Goal: Transaction & Acquisition: Book appointment/travel/reservation

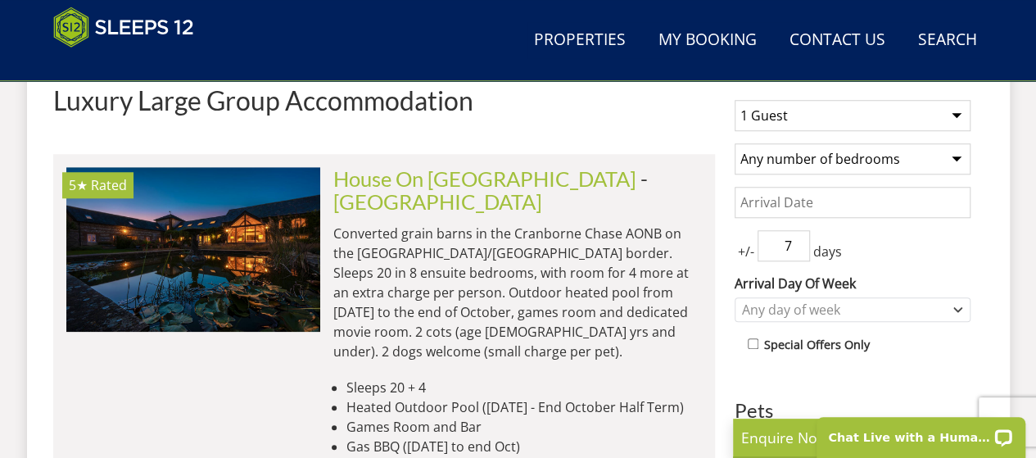
click at [959, 111] on select "1 Guest 2 Guests 3 Guests 4 Guests 5 Guests 6 Guests 7 Guests 8 Guests 9 Guests…" at bounding box center [853, 115] width 236 height 31
select select "6"
click at [735, 100] on select "1 Guest 2 Guests 3 Guests 4 Guests 5 Guests 6 Guests 7 Guests 8 Guests 9 Guests…" at bounding box center [853, 115] width 236 height 31
click at [965, 157] on select "Any number of bedrooms 1 Bedroom 2 Bedrooms 3 Bedrooms 4 Bedrooms 5 Bedrooms 6 …" at bounding box center [853, 158] width 236 height 31
click at [829, 154] on select "Any number of bedrooms 1 Bedroom 2 Bedrooms 3 Bedrooms 4 Bedrooms 5 Bedrooms 6 …" at bounding box center [853, 158] width 236 height 31
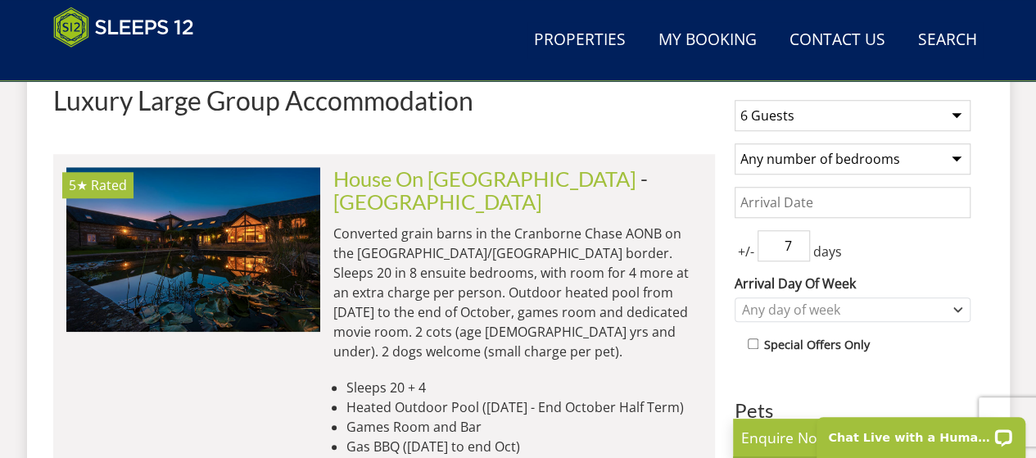
select select "4"
click at [735, 143] on select "Any number of bedrooms 1 Bedroom 2 Bedrooms 3 Bedrooms 4 Bedrooms 5 Bedrooms 6 …" at bounding box center [853, 158] width 236 height 31
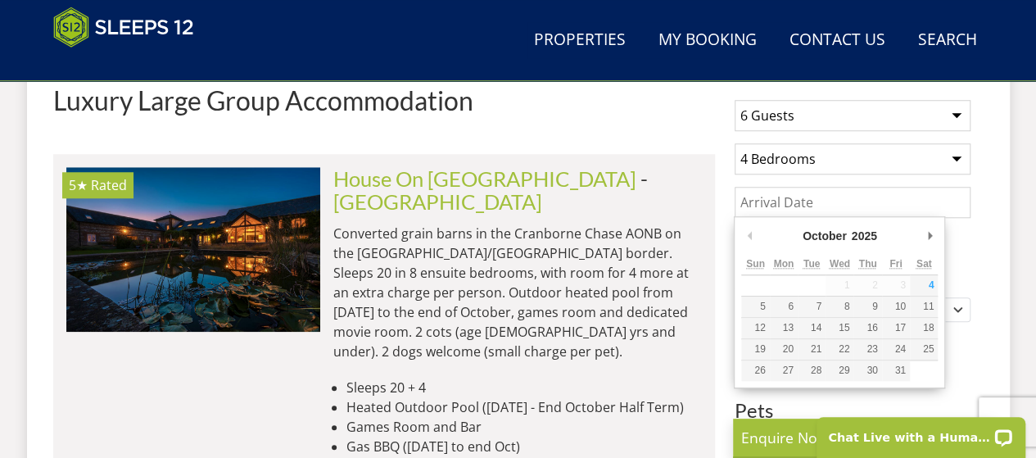
click at [791, 193] on input "Date" at bounding box center [853, 202] width 236 height 31
type input "[DATE]"
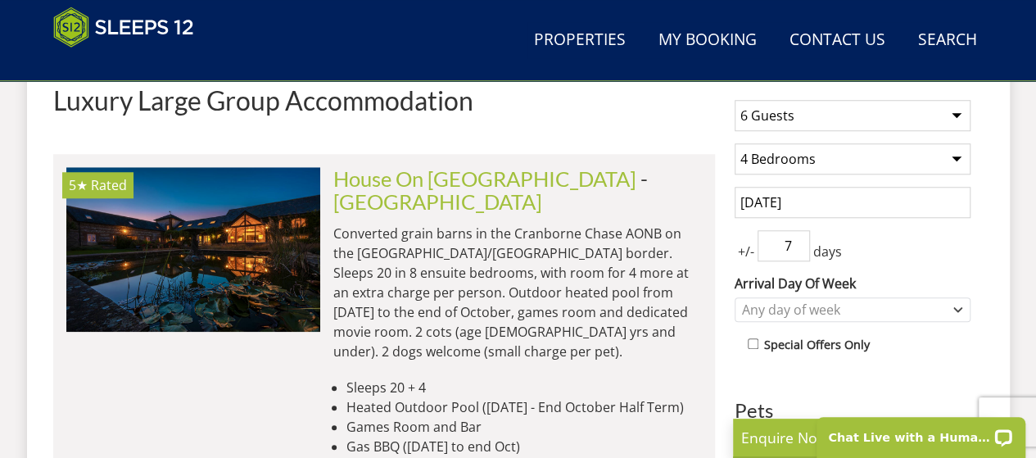
click at [791, 242] on input "7" at bounding box center [784, 245] width 52 height 31
click at [798, 249] on input "6" at bounding box center [784, 245] width 52 height 31
click at [798, 249] on input "5" at bounding box center [784, 245] width 52 height 31
click at [798, 249] on input "4" at bounding box center [784, 245] width 52 height 31
click at [798, 249] on input "3" at bounding box center [784, 245] width 52 height 31
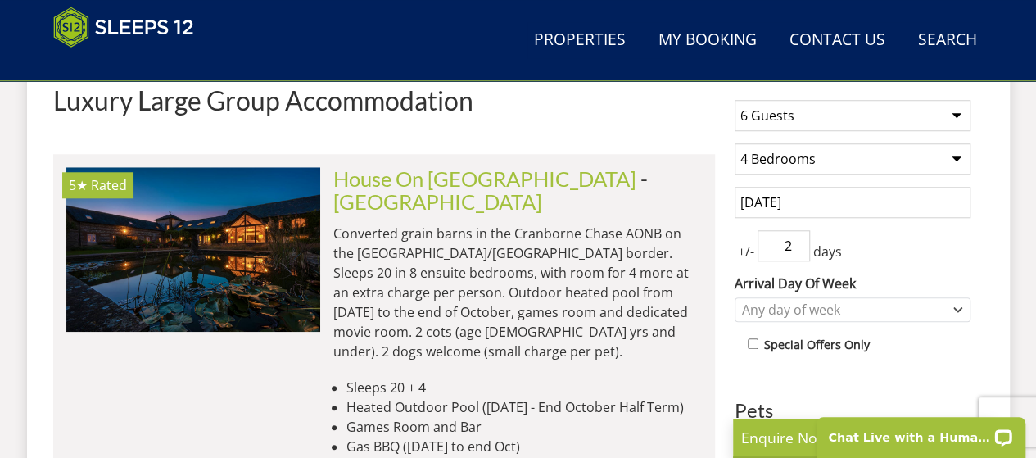
click at [798, 249] on input "2" at bounding box center [784, 245] width 52 height 31
click at [798, 249] on input "1" at bounding box center [784, 245] width 52 height 31
type input "0"
click at [798, 249] on input "0" at bounding box center [784, 245] width 52 height 31
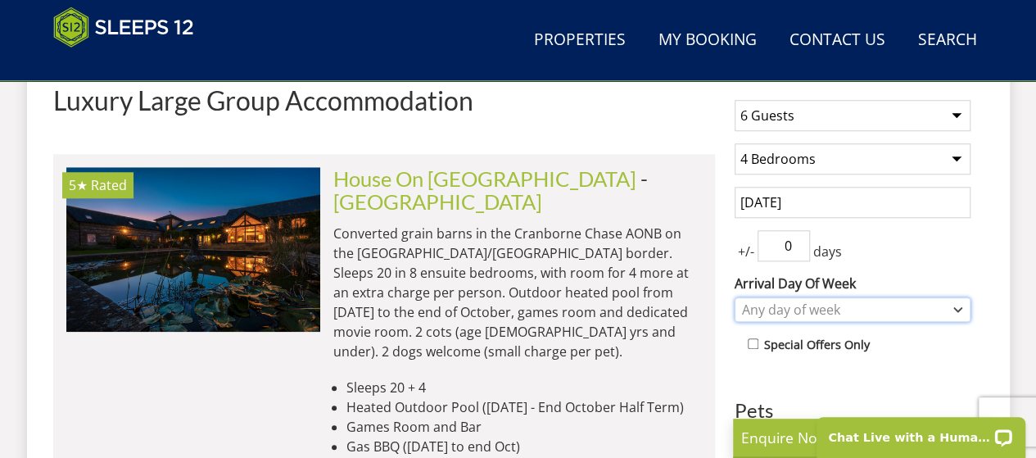
click at [834, 304] on div "Any day of week" at bounding box center [844, 310] width 212 height 18
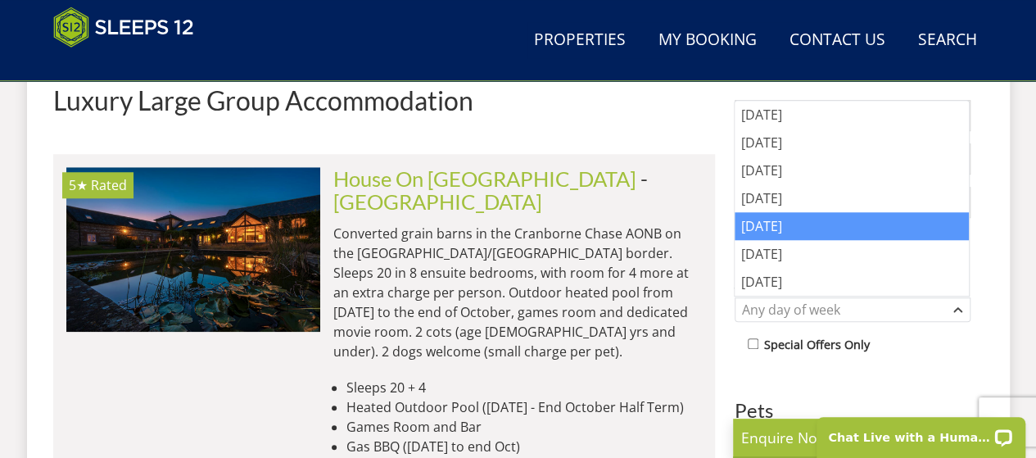
click at [765, 219] on div "[DATE]" at bounding box center [852, 226] width 234 height 28
click at [911, 346] on div "Special Offers Only" at bounding box center [859, 346] width 223 height 24
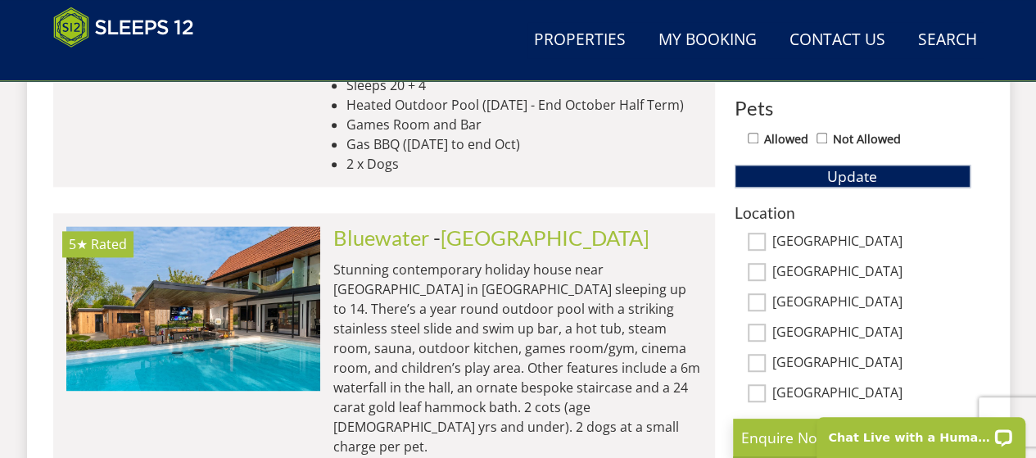
scroll to position [1080, 0]
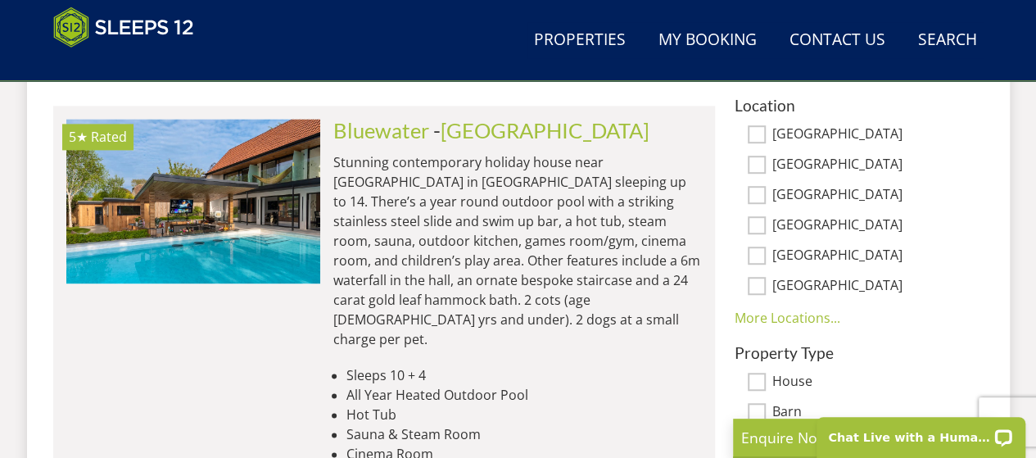
click at [757, 161] on input "[GEOGRAPHIC_DATA]" at bounding box center [757, 165] width 18 height 18
checkbox input "true"
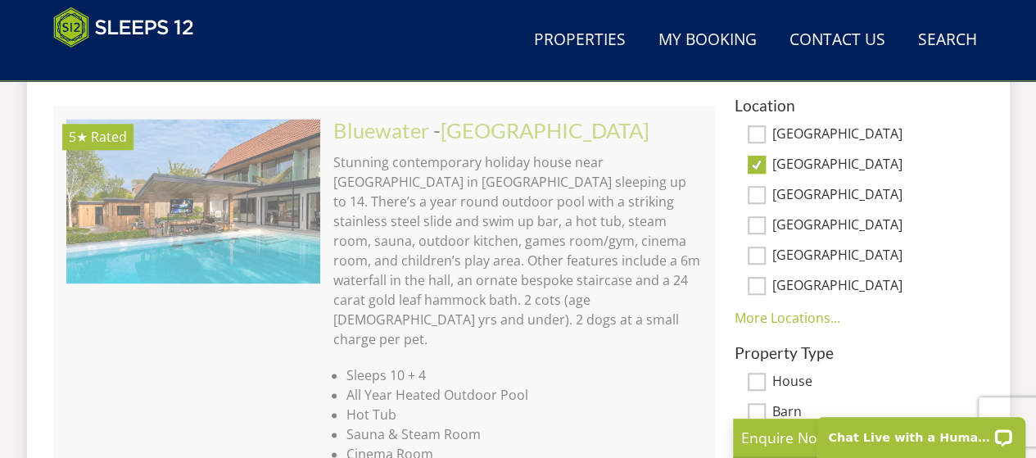
click at [755, 129] on input "[GEOGRAPHIC_DATA]" at bounding box center [757, 134] width 18 height 18
checkbox input "true"
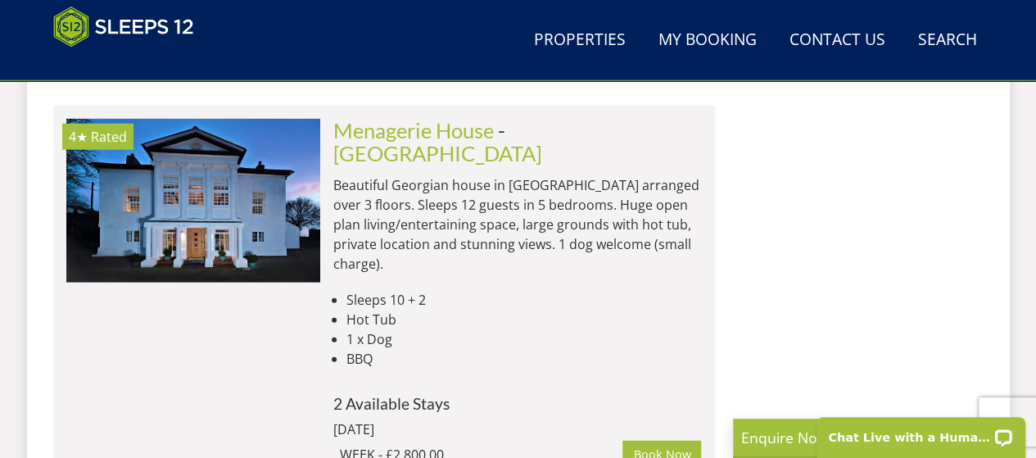
scroll to position [2063, 0]
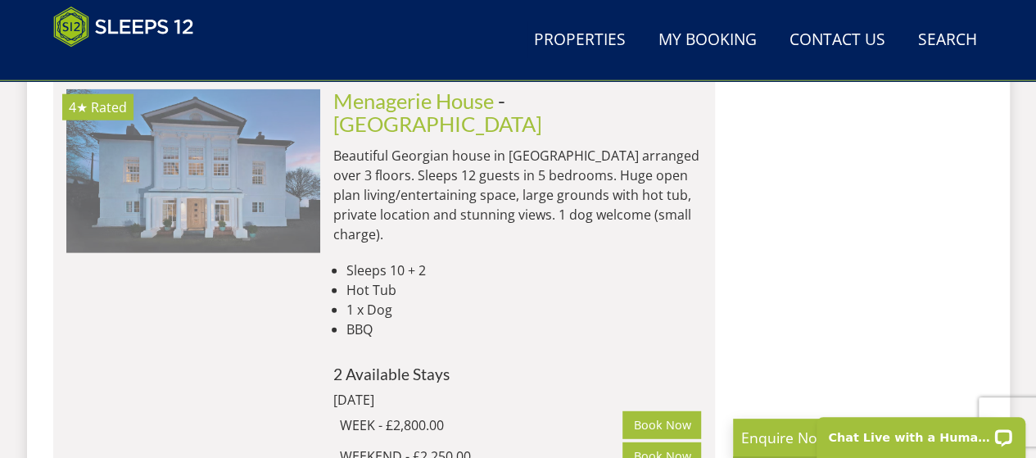
click at [263, 146] on img at bounding box center [193, 171] width 254 height 164
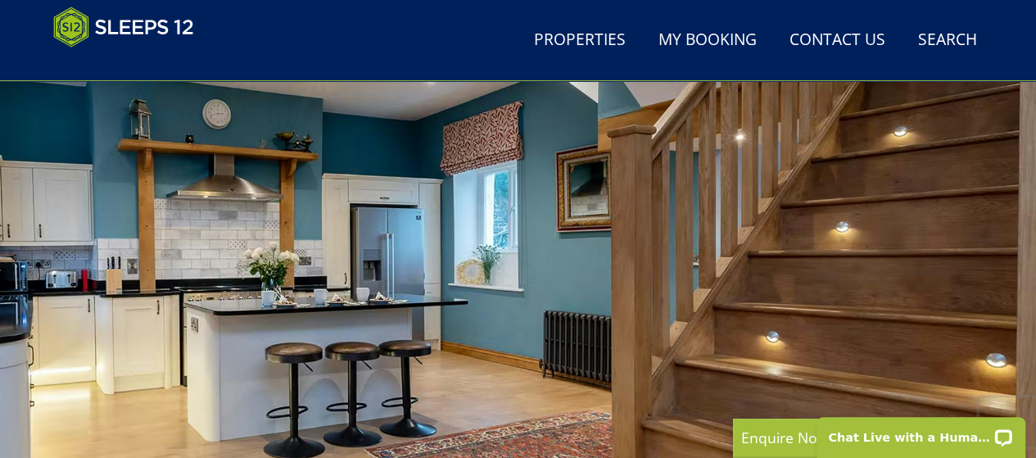
scroll to position [328, 0]
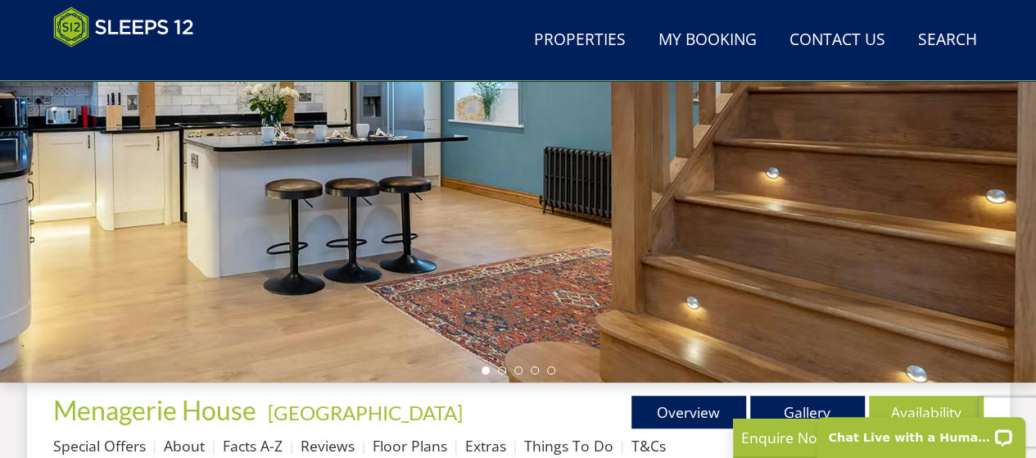
click at [563, 214] on div at bounding box center [518, 96] width 1036 height 574
click at [705, 235] on div at bounding box center [518, 96] width 1036 height 574
click at [501, 370] on li at bounding box center [502, 370] width 8 height 8
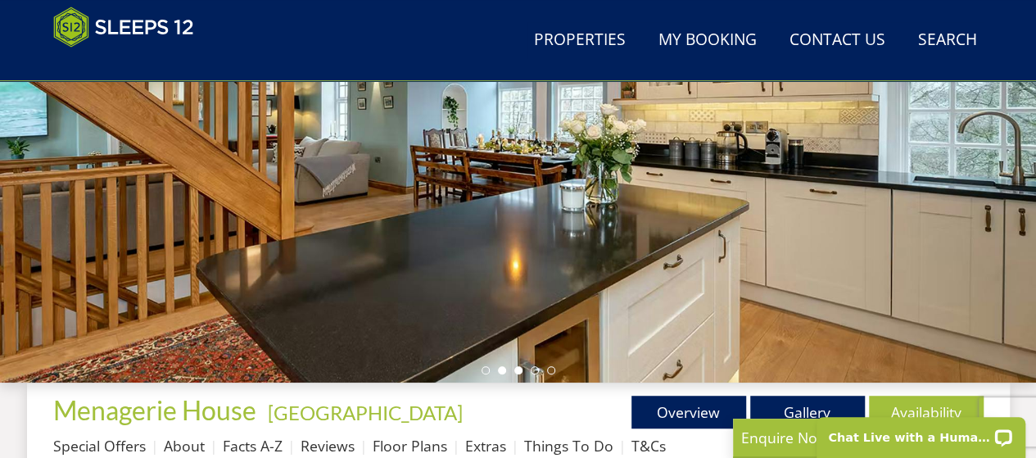
click at [517, 370] on li at bounding box center [519, 370] width 8 height 8
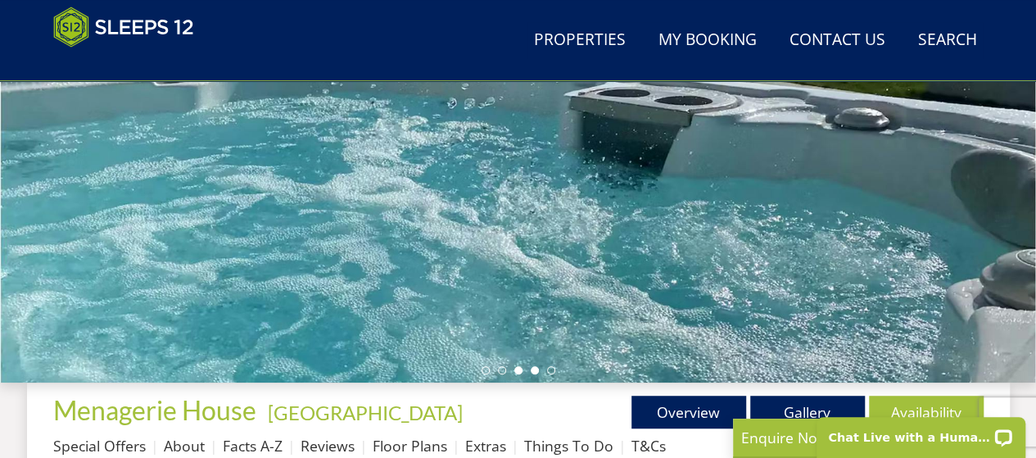
click at [531, 368] on li at bounding box center [535, 370] width 8 height 8
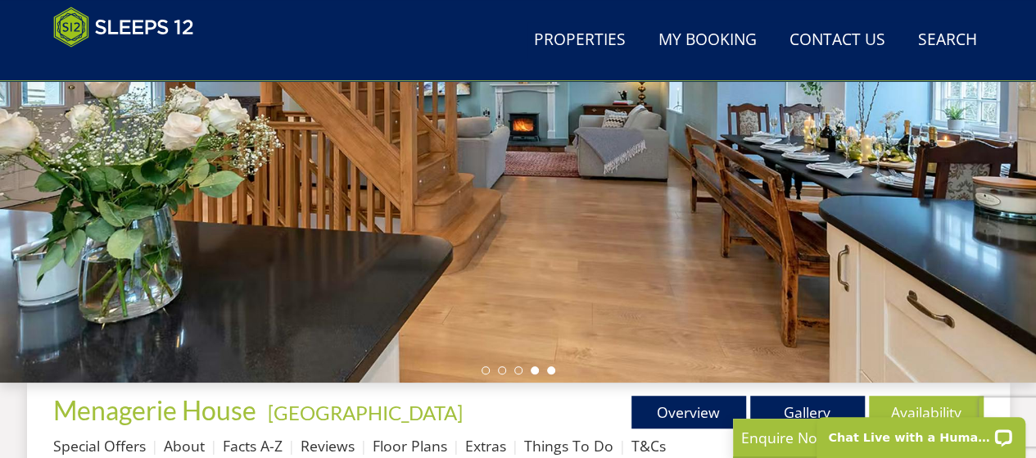
click at [552, 370] on li at bounding box center [551, 370] width 8 height 8
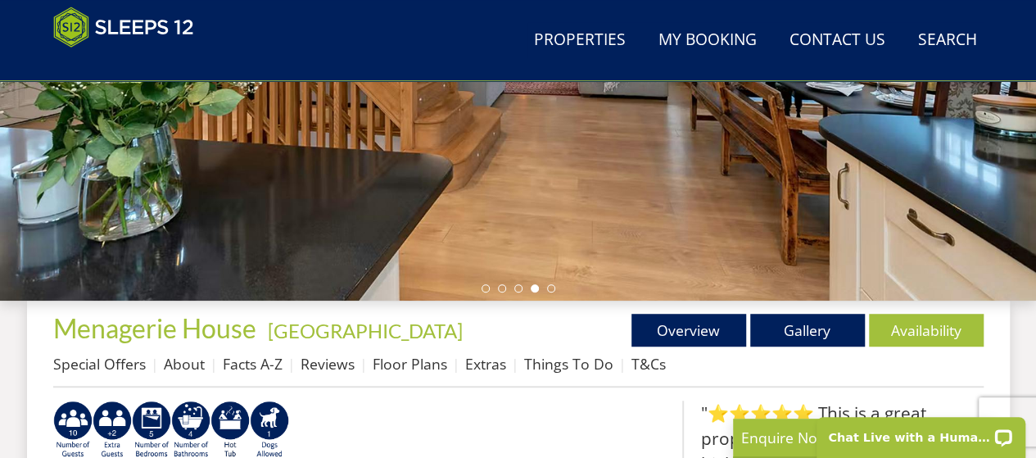
scroll to position [574, 0]
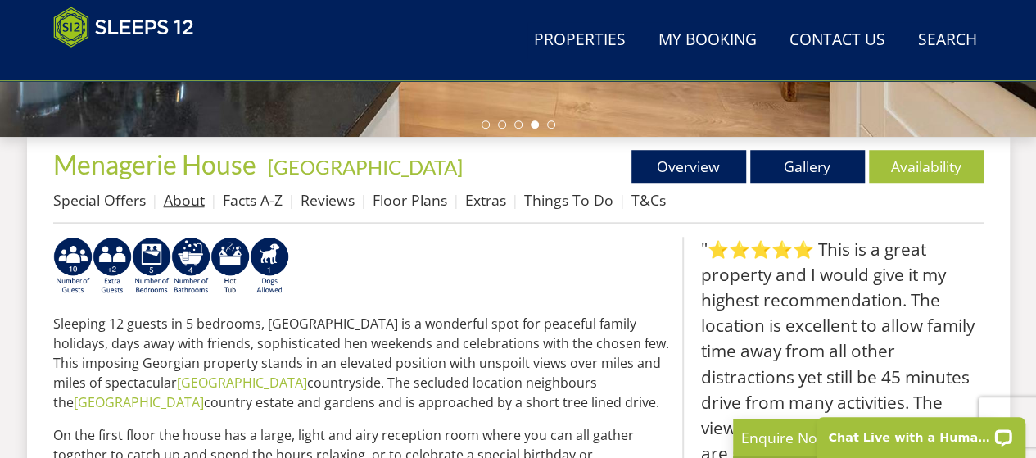
click at [185, 199] on link "About" at bounding box center [184, 200] width 41 height 20
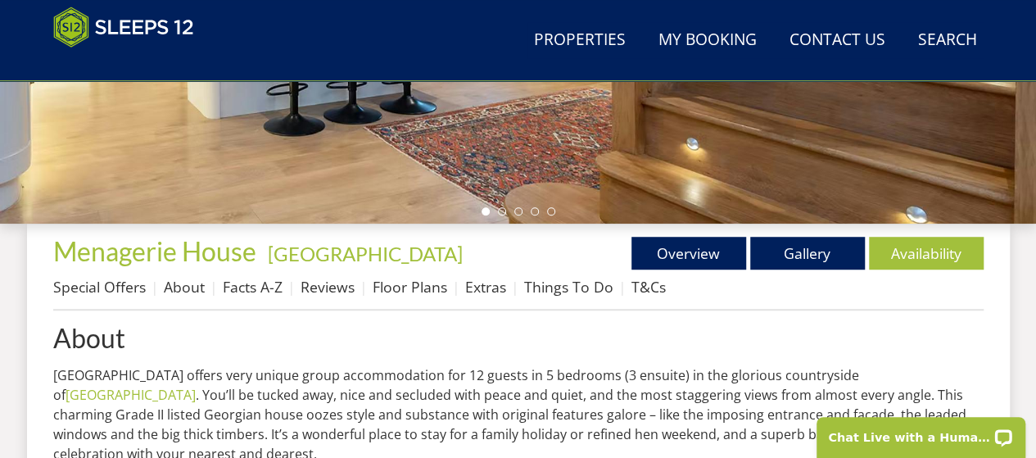
scroll to position [492, 0]
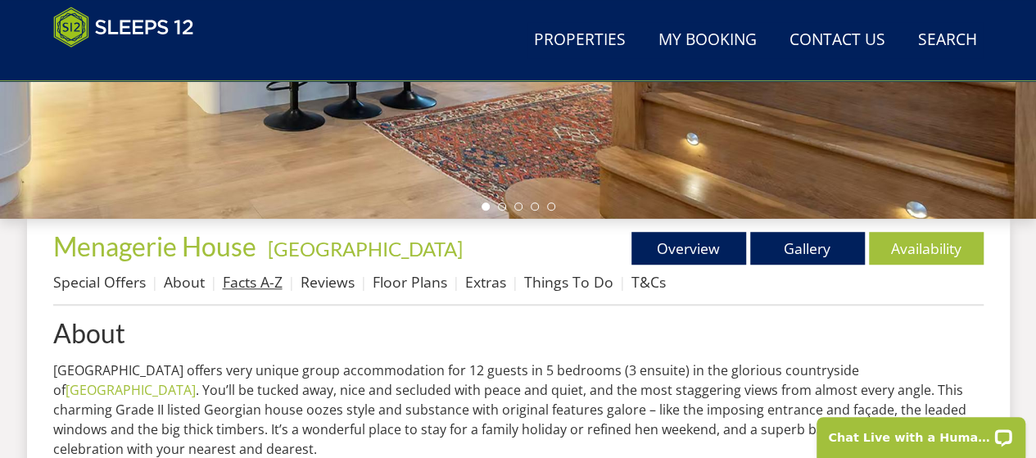
click at [248, 277] on link "Facts A-Z" at bounding box center [253, 282] width 60 height 20
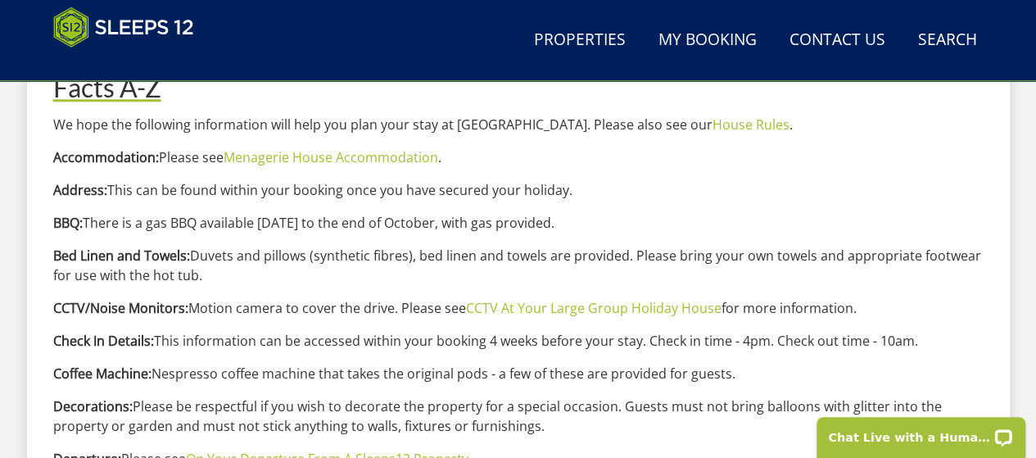
scroll to position [82, 0]
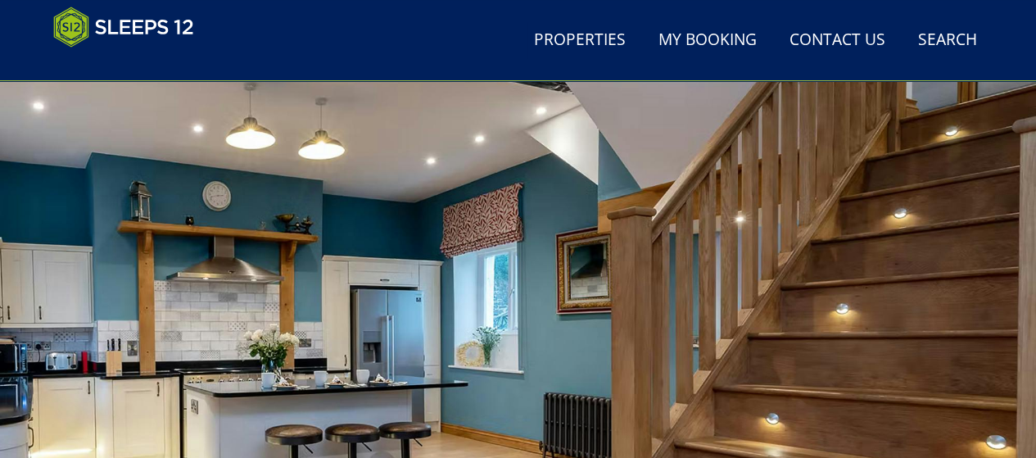
scroll to position [492, 0]
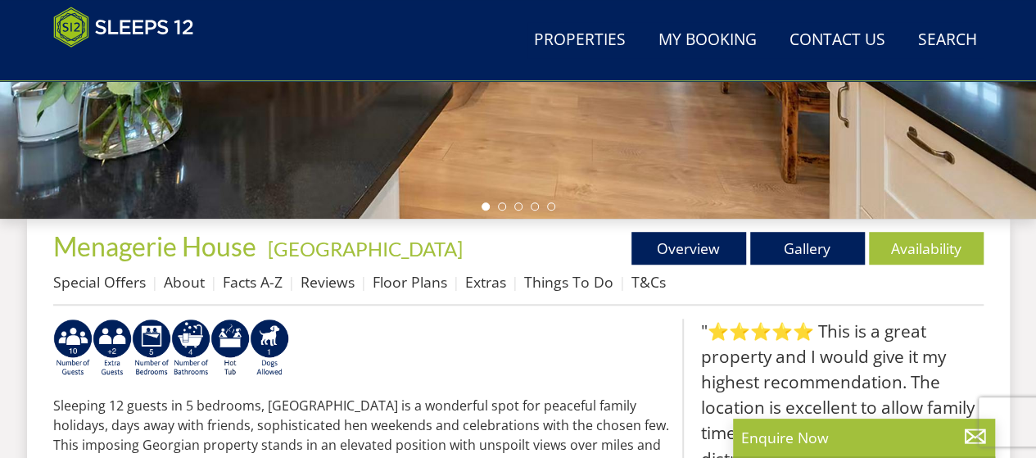
scroll to position [574, 0]
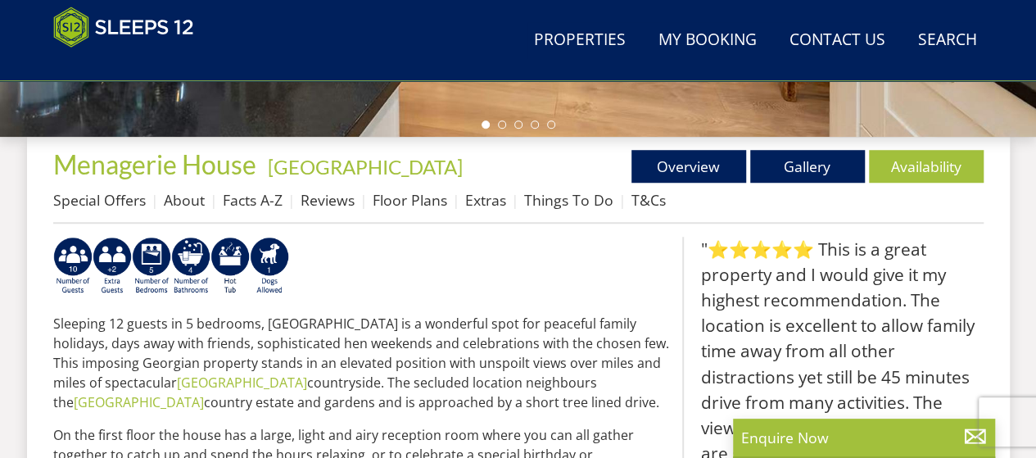
select select "6"
select select "4"
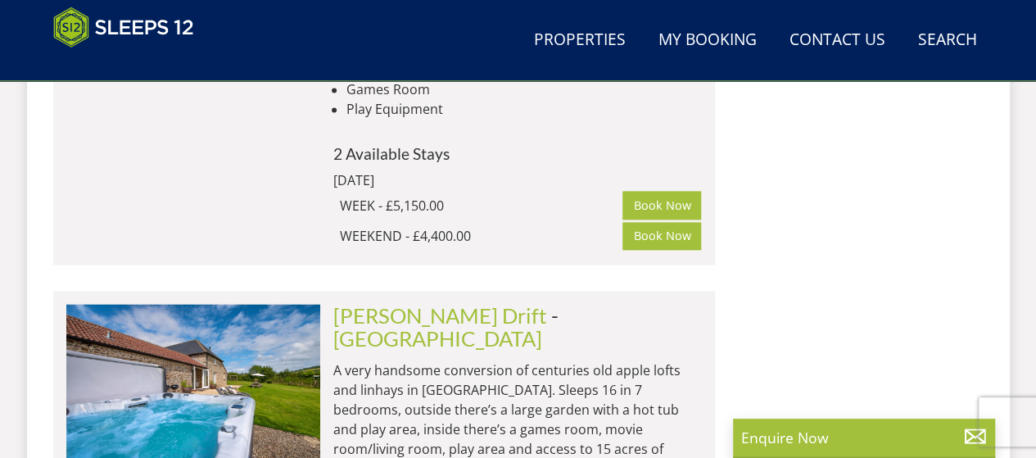
scroll to position [4275, 0]
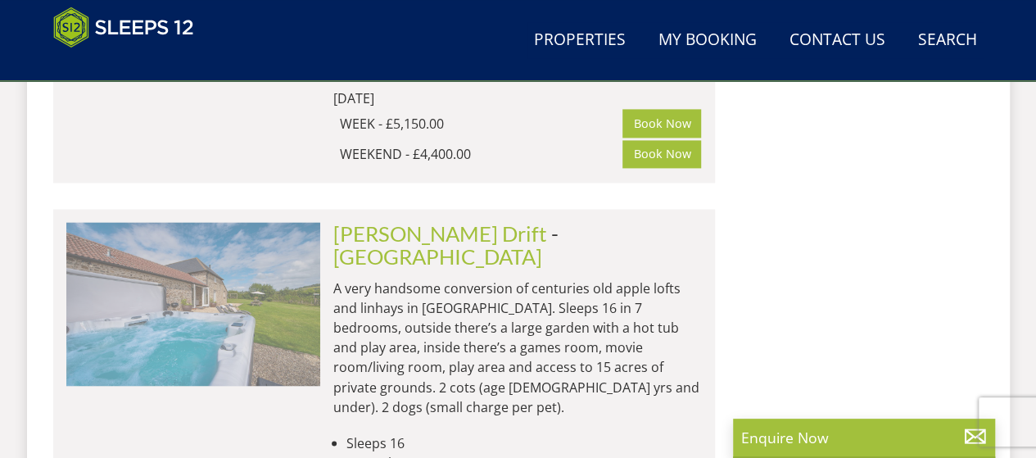
click at [238, 222] on img at bounding box center [193, 304] width 254 height 164
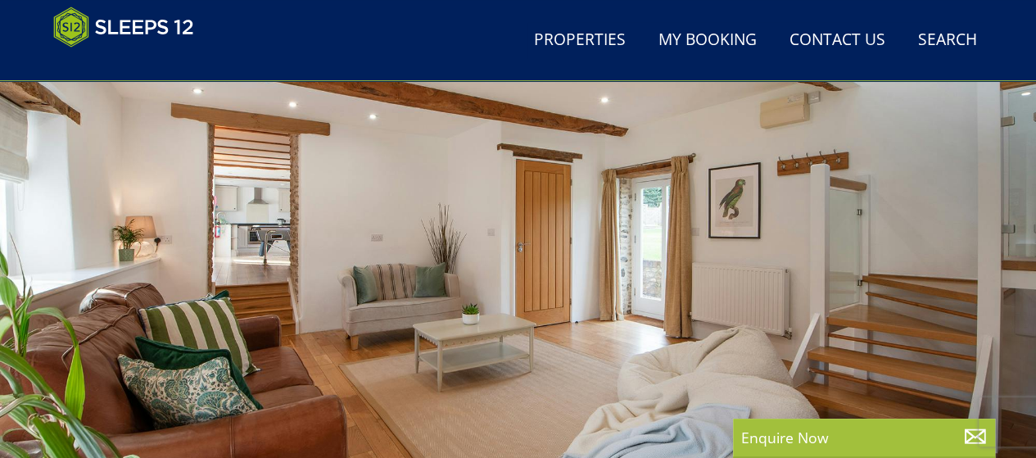
scroll to position [328, 0]
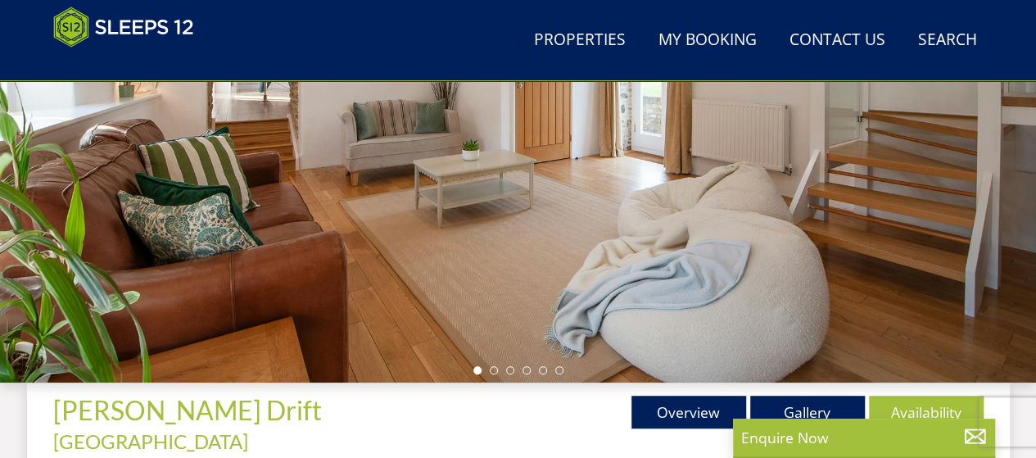
click at [794, 310] on div at bounding box center [518, 96] width 1036 height 574
click at [491, 370] on li at bounding box center [494, 370] width 8 height 8
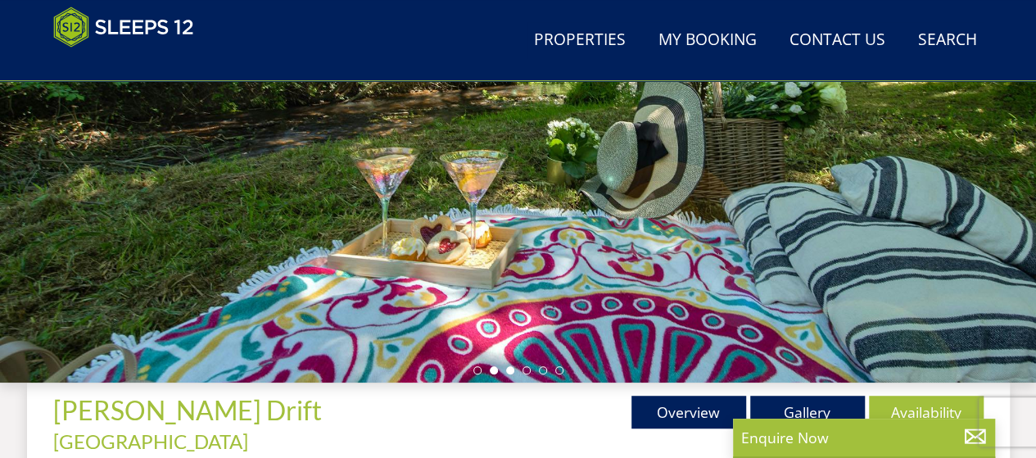
click at [510, 370] on li at bounding box center [510, 370] width 8 height 8
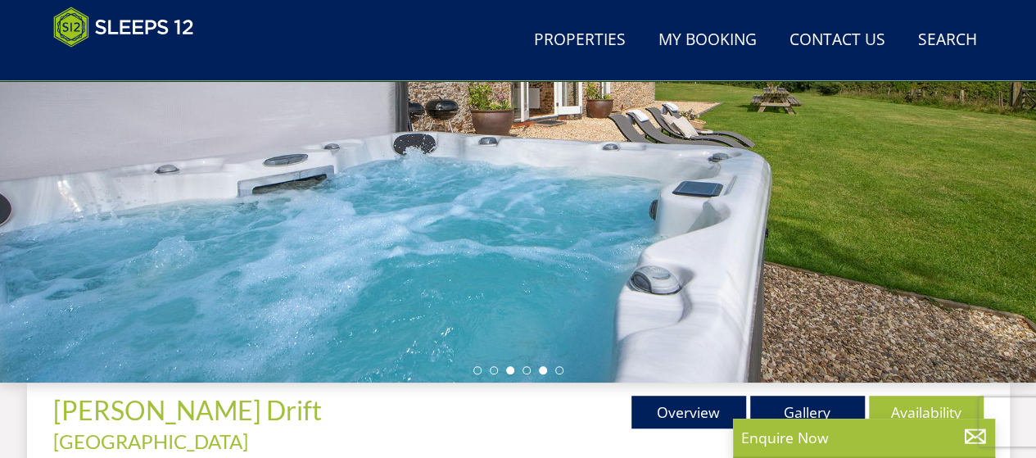
click at [544, 370] on li at bounding box center [543, 370] width 8 height 8
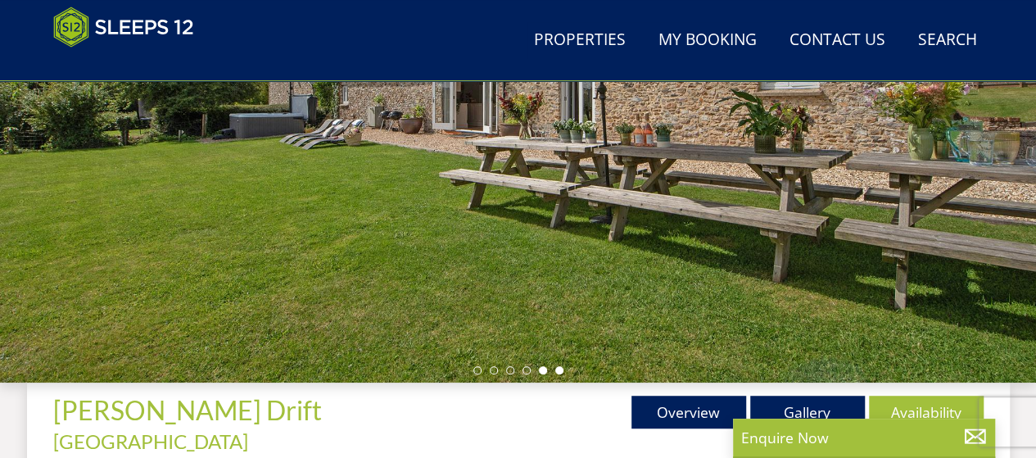
click at [560, 367] on li at bounding box center [560, 370] width 8 height 8
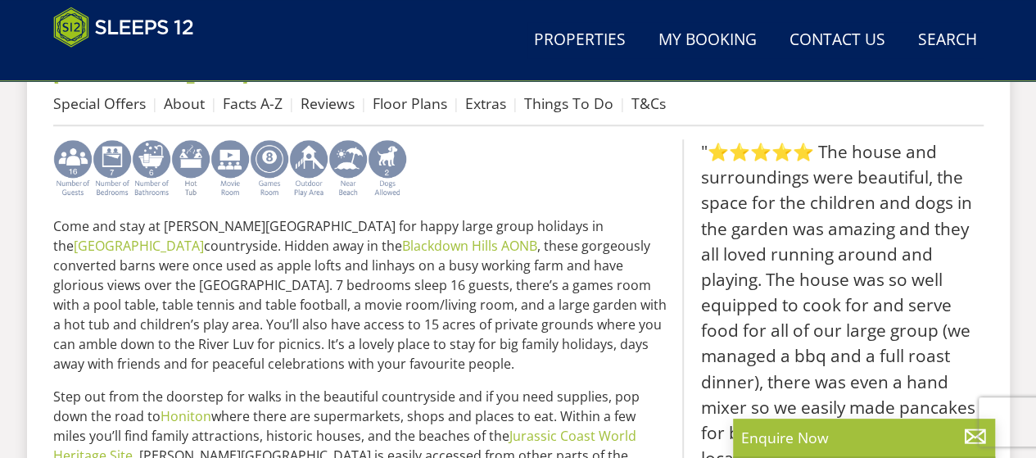
scroll to position [532, 0]
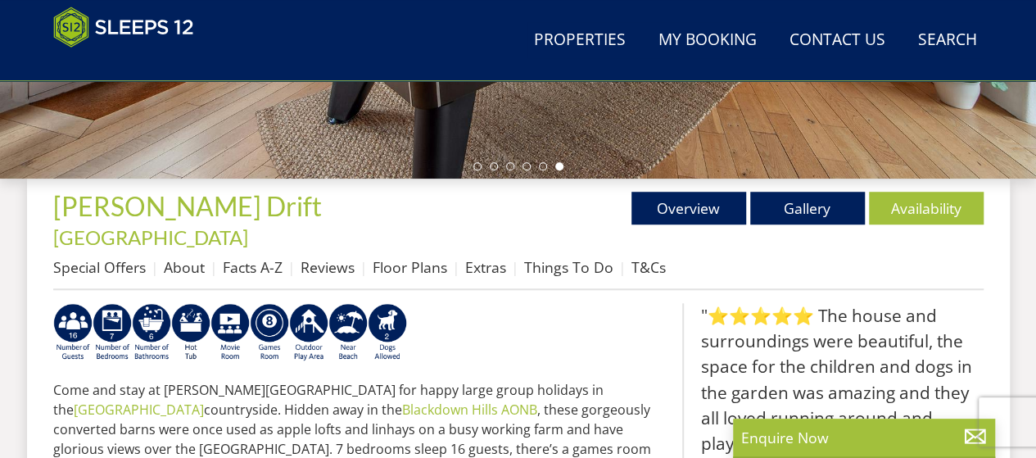
click at [167, 222] on div "Properties [PERSON_NAME][GEOGRAPHIC_DATA] - [GEOGRAPHIC_DATA] Overview Gallery …" at bounding box center [518, 241] width 931 height 98
click at [243, 257] on link "Facts A-Z" at bounding box center [253, 267] width 60 height 20
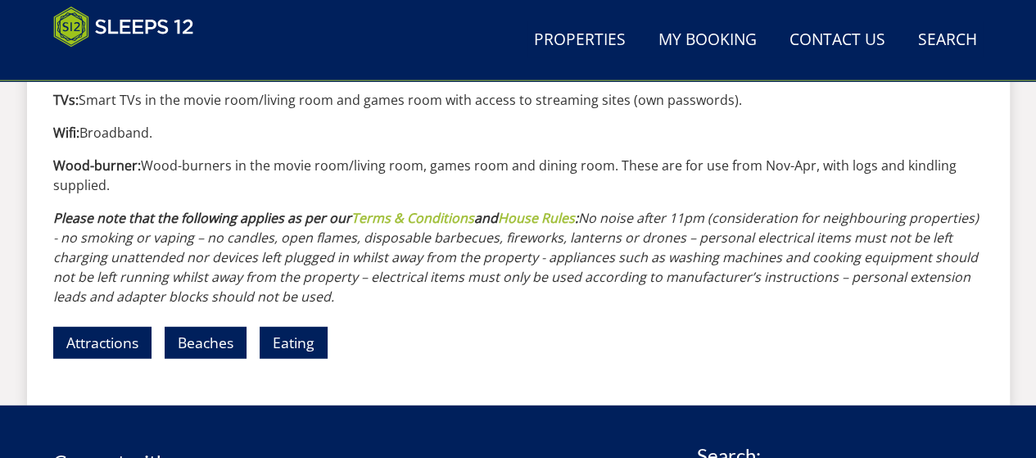
scroll to position [2130, 0]
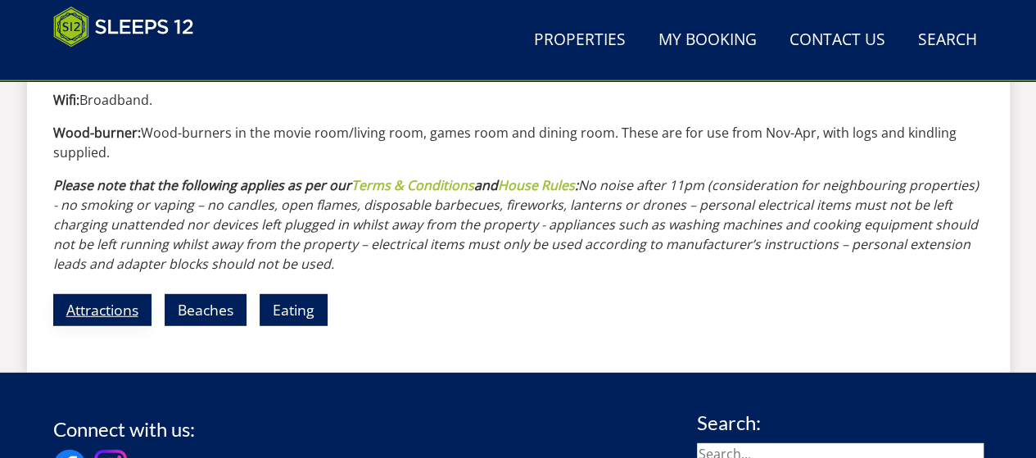
click at [107, 294] on link "Attractions" at bounding box center [102, 310] width 98 height 32
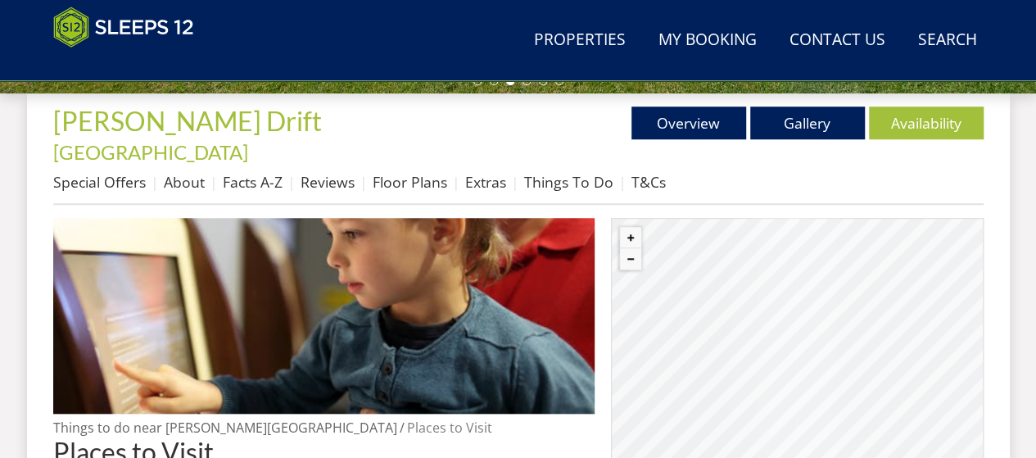
scroll to position [805, 0]
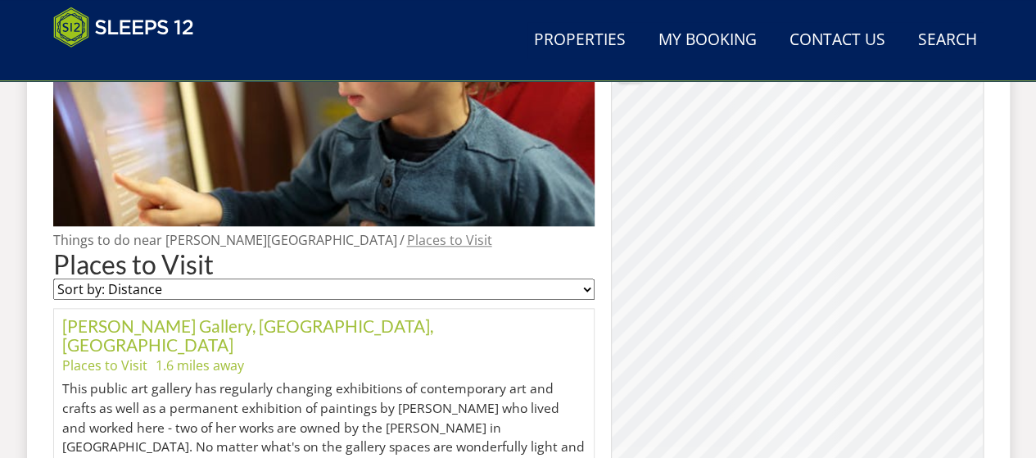
click at [407, 231] on span "Places to Visit" at bounding box center [449, 240] width 85 height 18
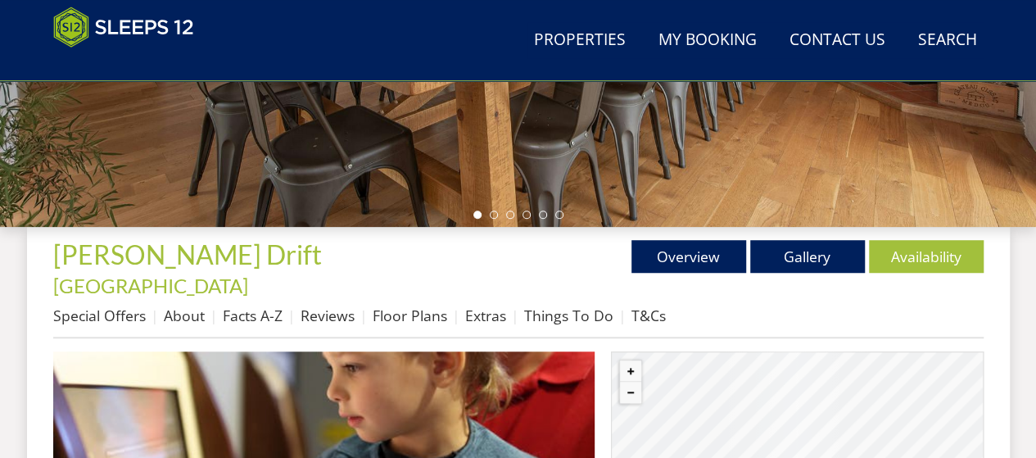
scroll to position [574, 0]
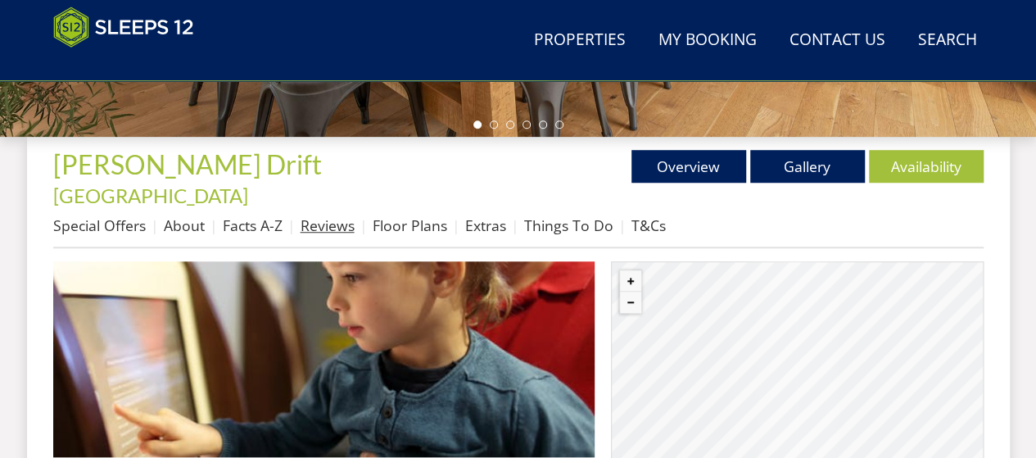
click at [338, 215] on link "Reviews" at bounding box center [328, 225] width 54 height 20
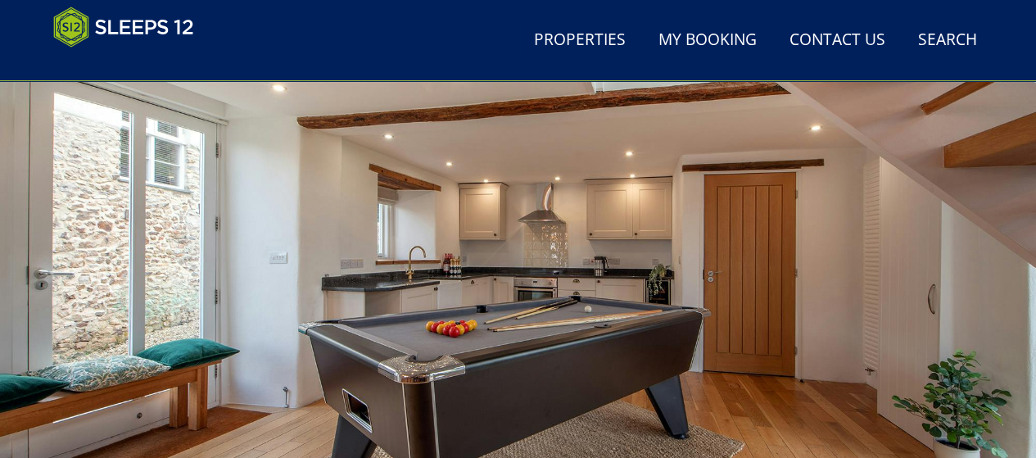
scroll to position [574, 0]
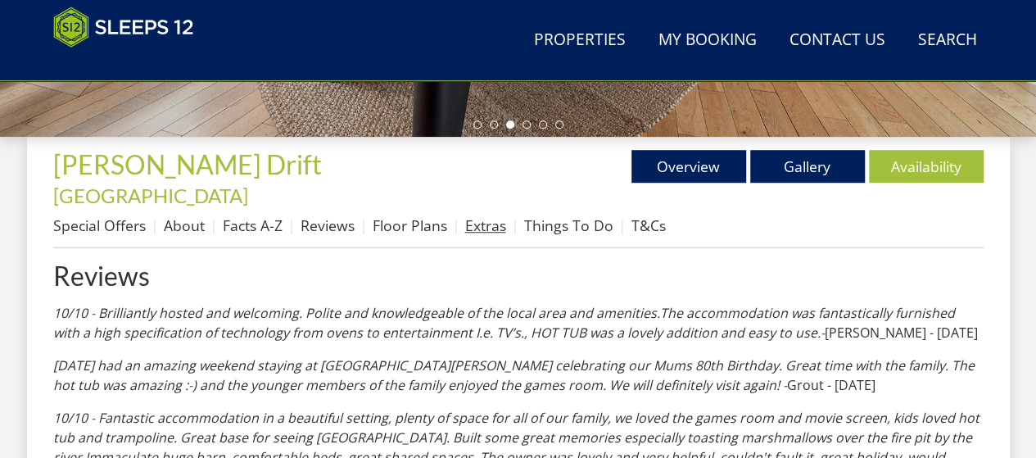
click at [479, 215] on link "Extras" at bounding box center [485, 225] width 41 height 20
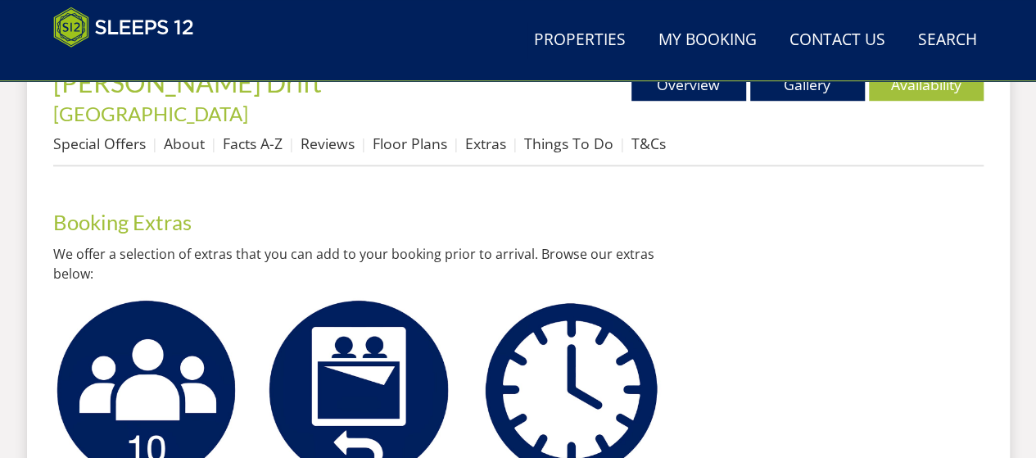
scroll to position [819, 0]
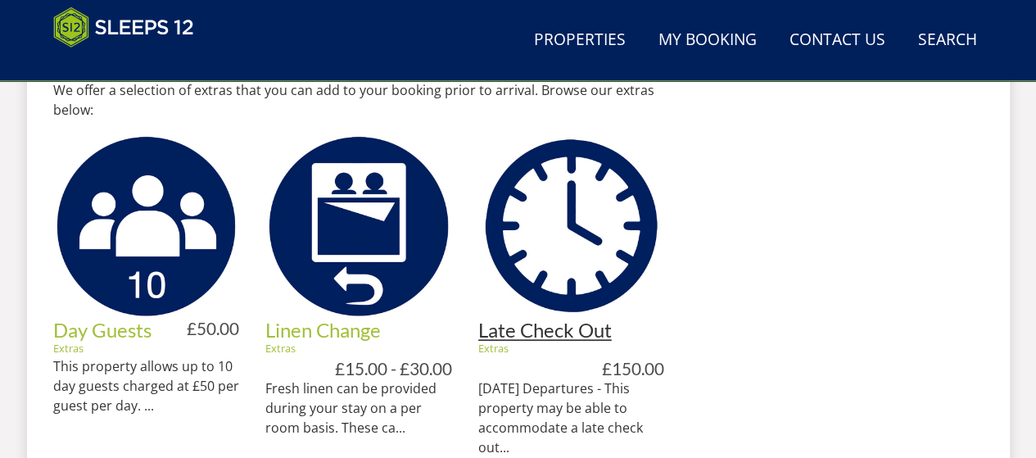
click at [580, 318] on link "Late Check Out" at bounding box center [545, 330] width 134 height 24
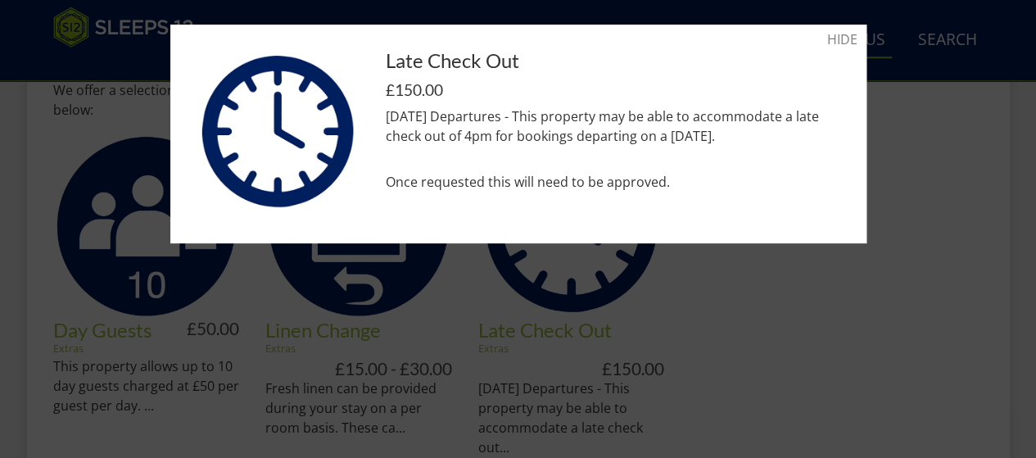
click at [831, 39] on link "HIDE" at bounding box center [843, 39] width 30 height 20
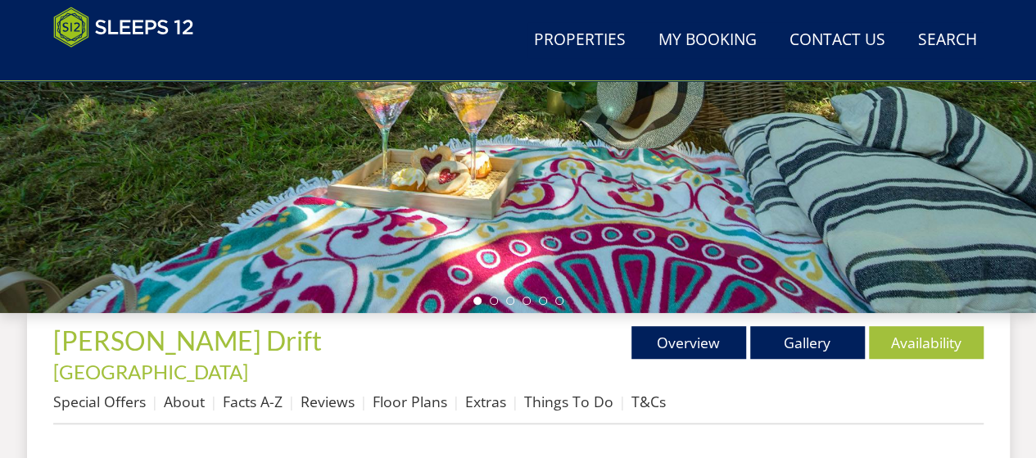
scroll to position [655, 0]
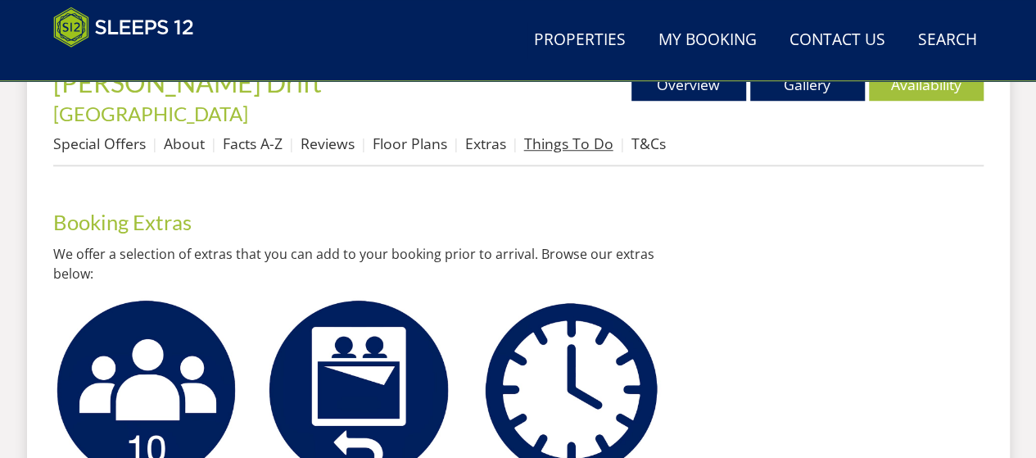
click at [578, 134] on link "Things To Do" at bounding box center [568, 144] width 89 height 20
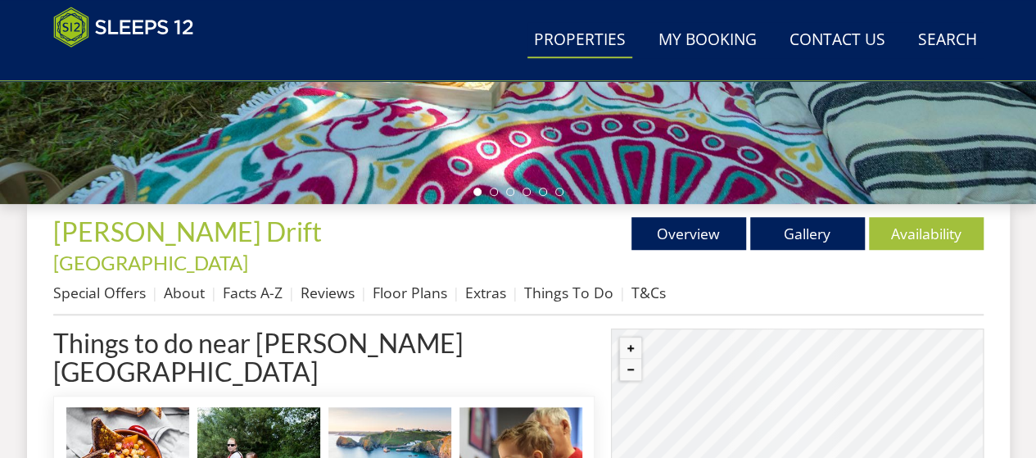
scroll to position [588, 0]
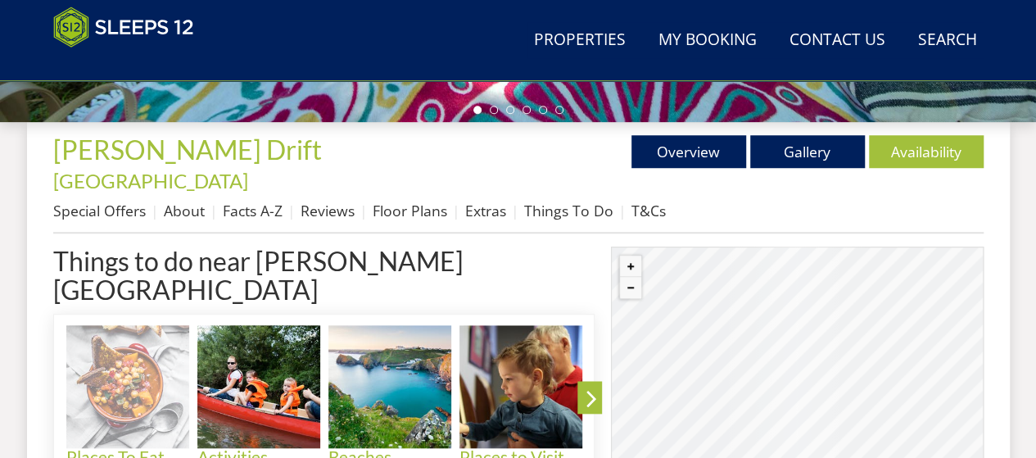
click at [100, 334] on img at bounding box center [127, 386] width 123 height 123
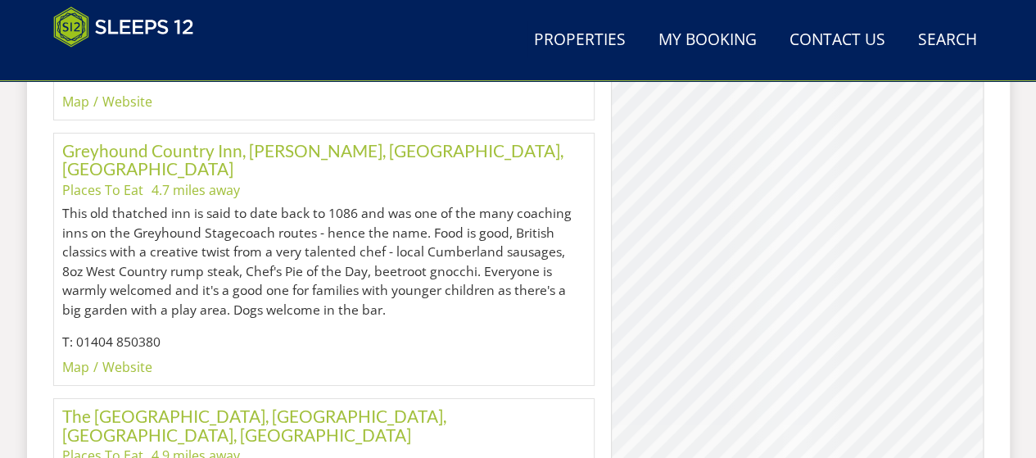
scroll to position [2950, 0]
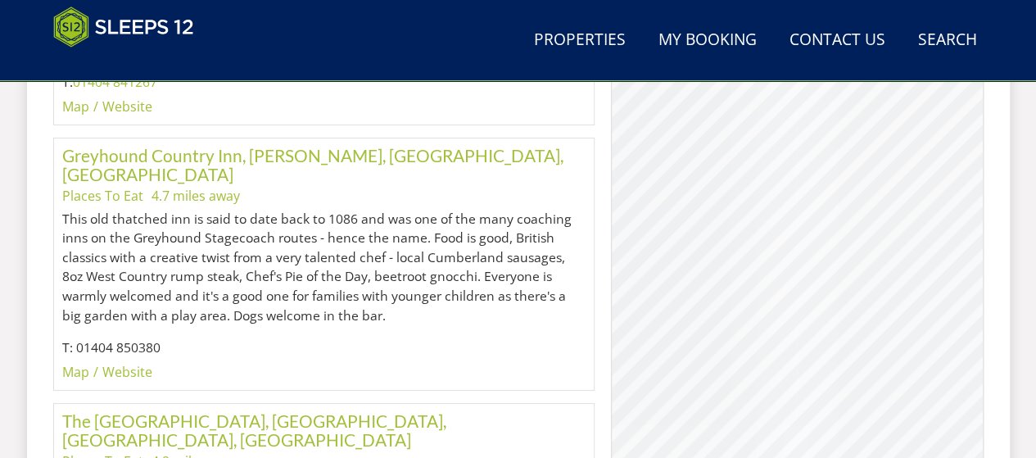
scroll to position [588, 0]
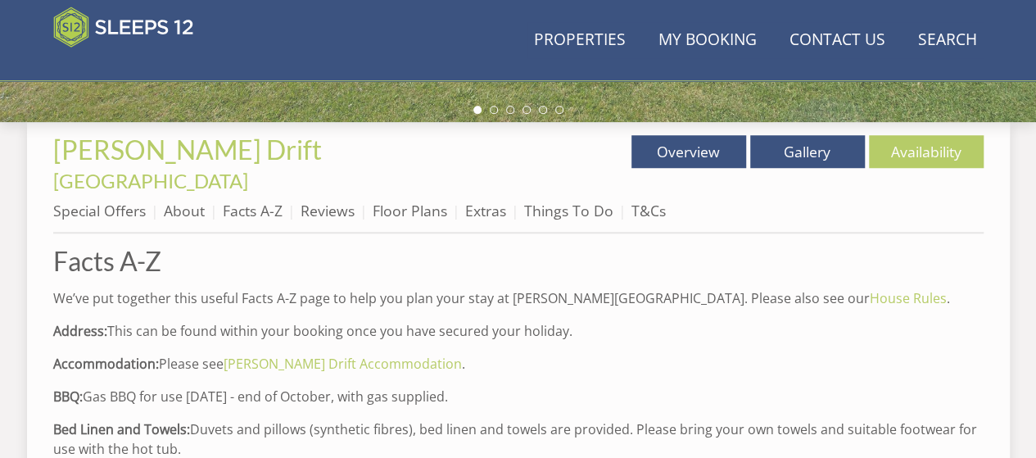
scroll to position [2130, 0]
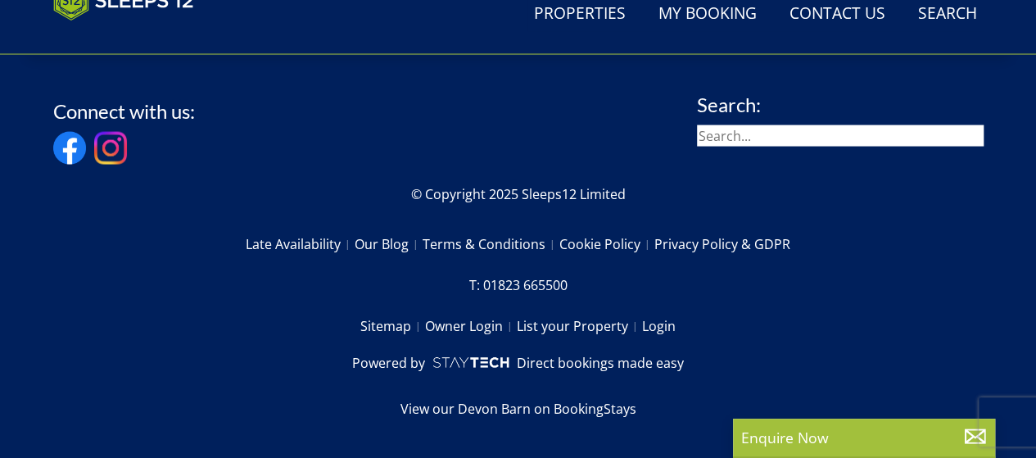
select select "6"
select select "4"
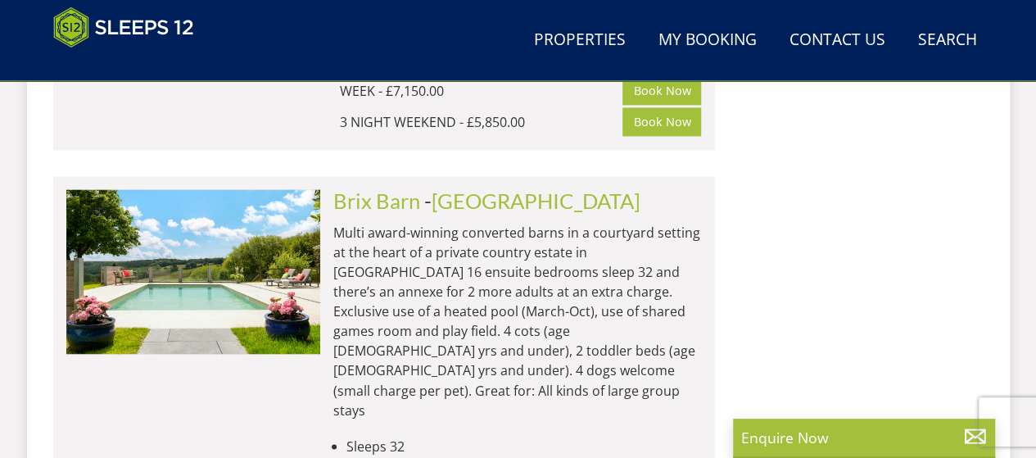
scroll to position [7389, 0]
